Goal: Task Accomplishment & Management: Use online tool/utility

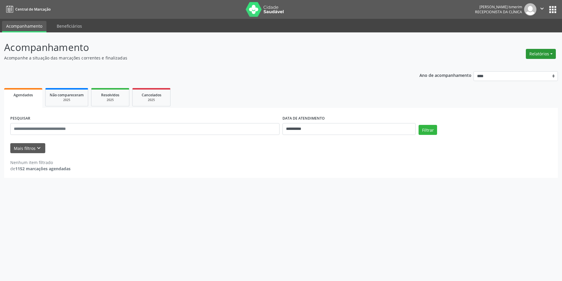
click at [541, 55] on button "Relatórios" at bounding box center [541, 54] width 30 height 10
click at [514, 64] on link "Agendamentos" at bounding box center [524, 66] width 63 height 8
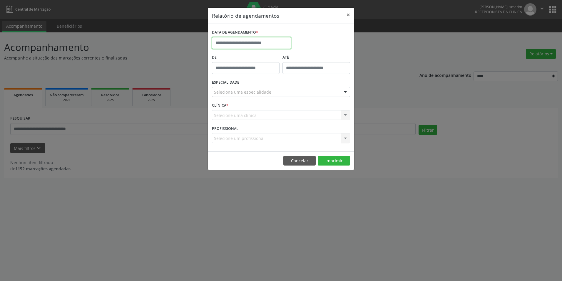
click at [232, 44] on input "text" at bounding box center [251, 43] width 79 height 12
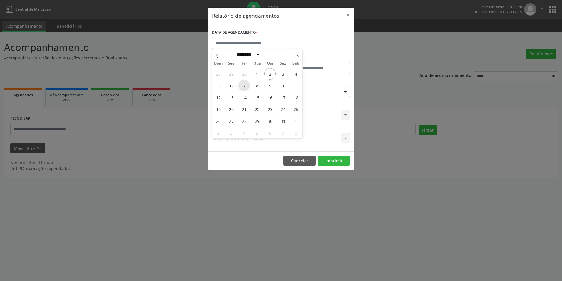
click at [245, 84] on span "7" at bounding box center [243, 85] width 11 height 11
type input "**********"
click at [245, 84] on span "7" at bounding box center [243, 85] width 11 height 11
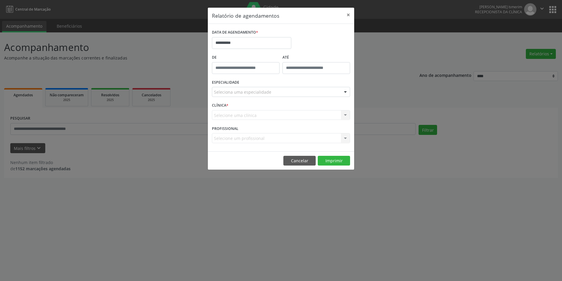
click at [303, 91] on div "Seleciona uma especialidade" at bounding box center [281, 92] width 138 height 10
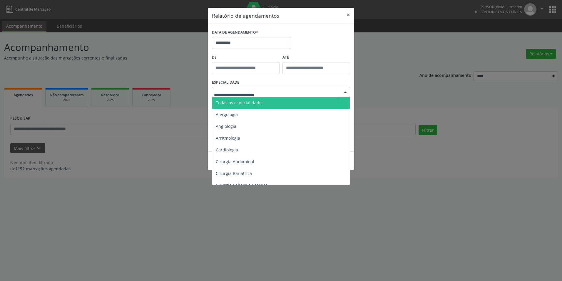
click at [256, 102] on span "Todas as especialidades" at bounding box center [240, 103] width 48 height 6
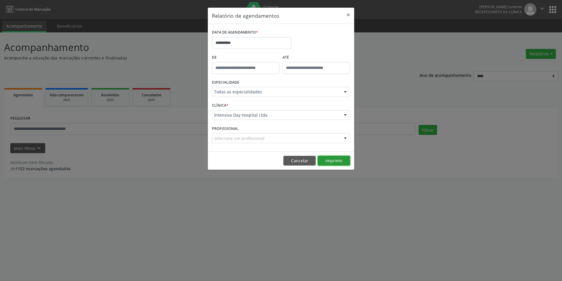
click at [338, 158] on button "Imprimir" at bounding box center [334, 161] width 32 height 10
